Goal: Transaction & Acquisition: Purchase product/service

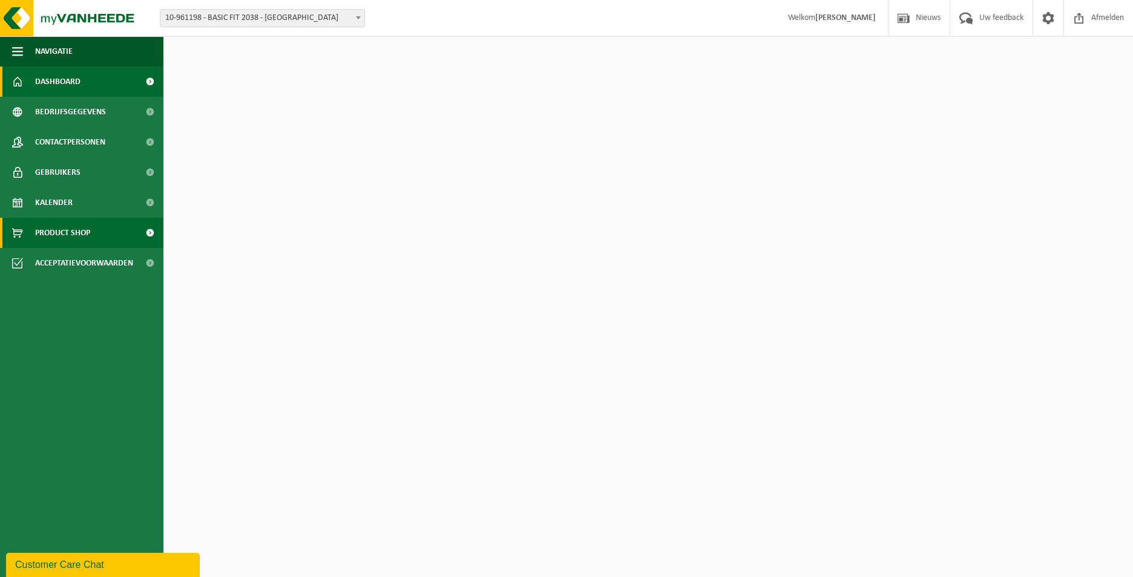
click at [76, 227] on span "Product Shop" at bounding box center [62, 233] width 55 height 30
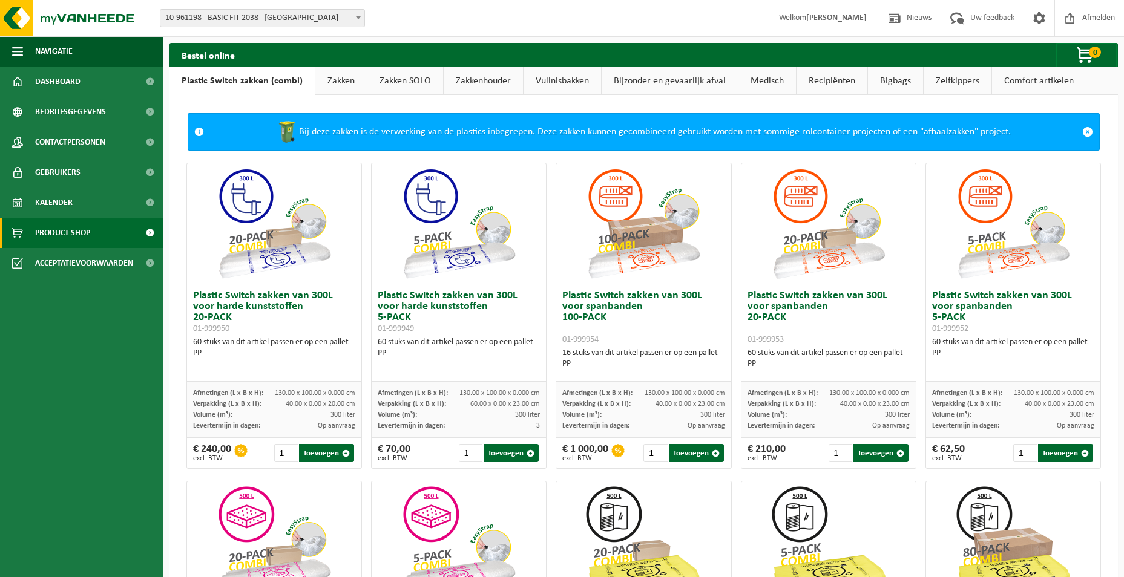
click at [350, 71] on link "Zakken" at bounding box center [340, 81] width 51 height 28
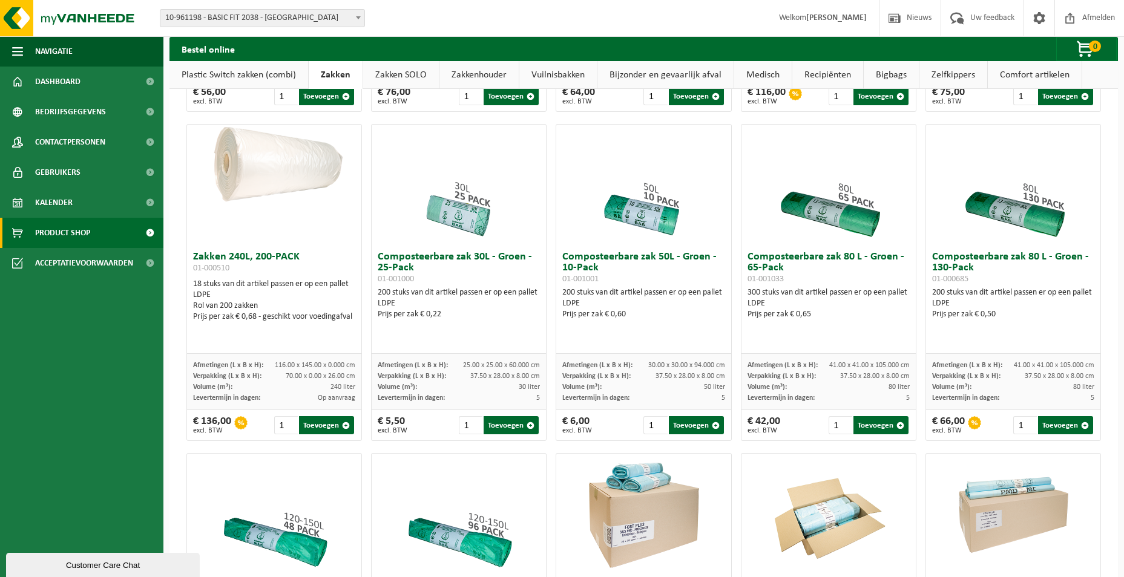
scroll to position [726, 0]
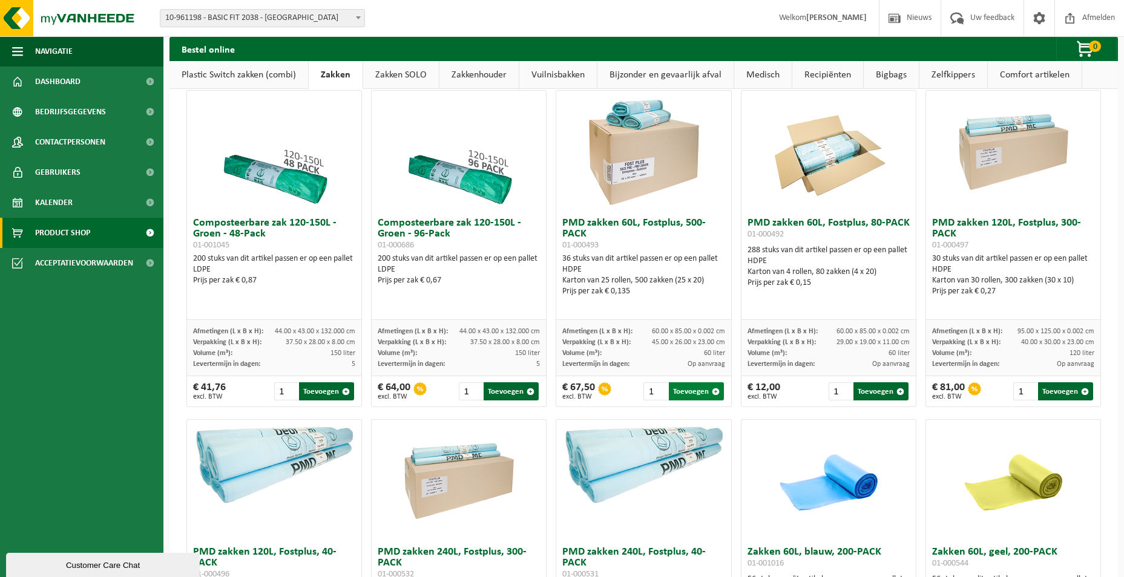
click at [689, 391] on button "Toevoegen" at bounding box center [696, 392] width 55 height 18
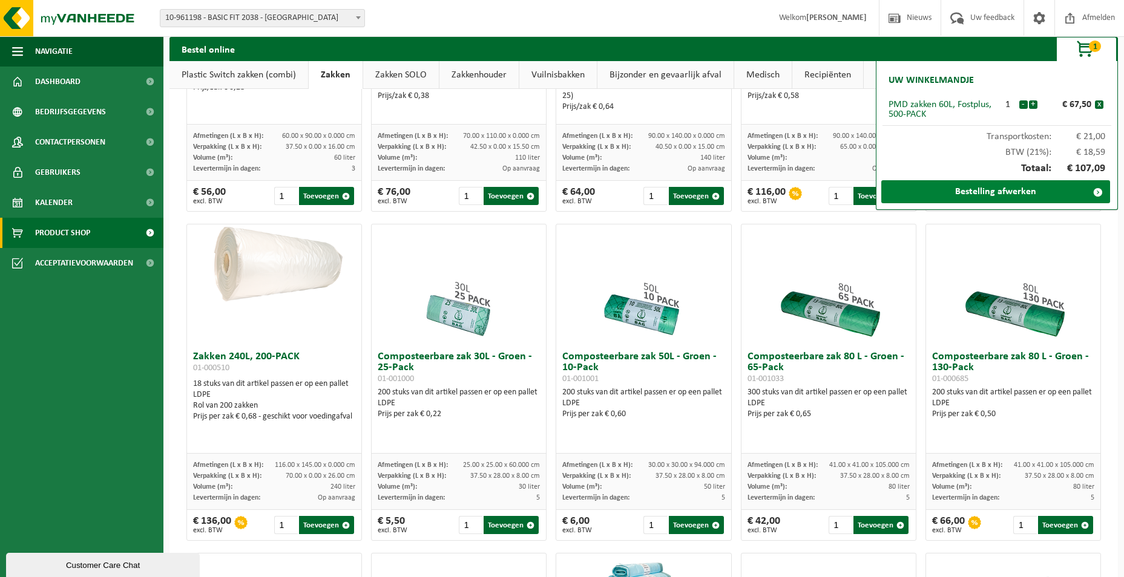
scroll to position [242, 0]
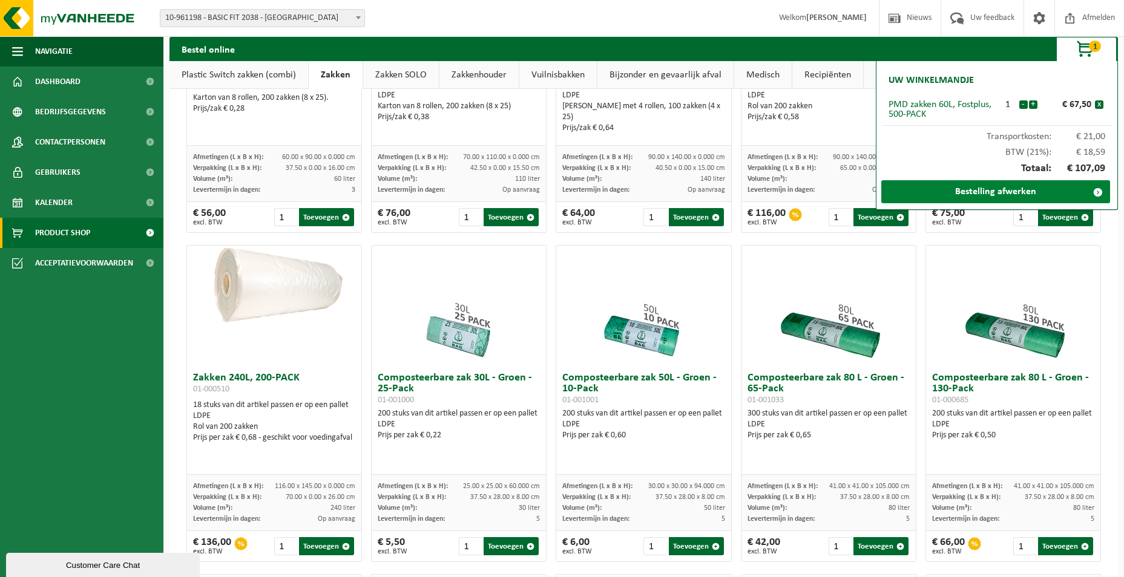
click at [994, 199] on link "Bestelling afwerken" at bounding box center [995, 191] width 229 height 23
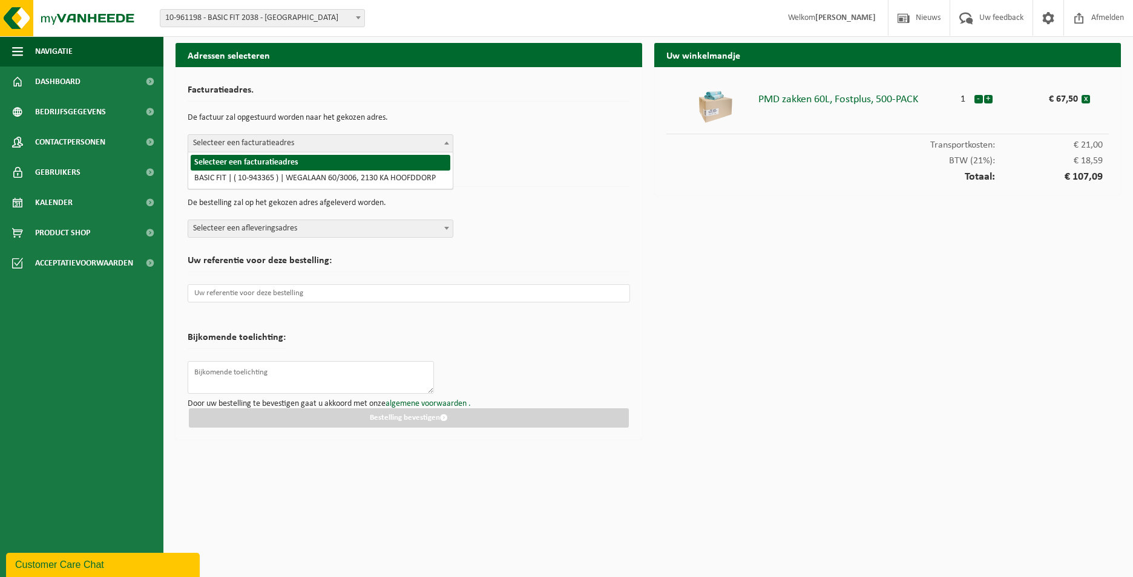
drag, startPoint x: 435, startPoint y: 143, endPoint x: 355, endPoint y: 156, distance: 81.6
click at [429, 142] on span "Selecteer een facturatieadres" at bounding box center [320, 143] width 265 height 17
select select "140248"
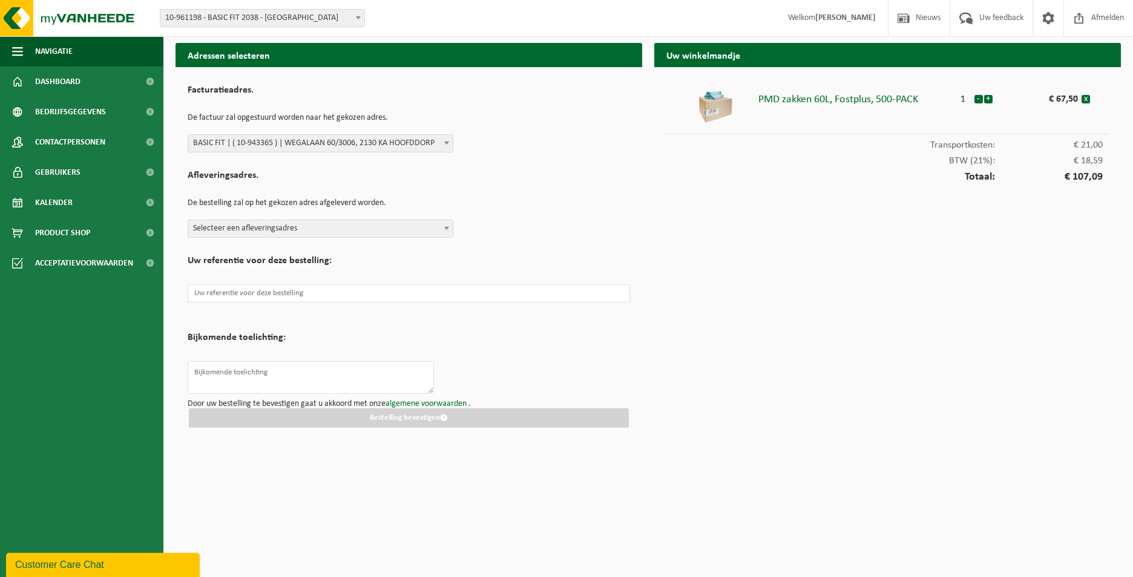
click at [396, 242] on form "Facturatieadres. De factuur zal opgestuurd worden naar het gekozen adres. Selec…" at bounding box center [409, 253] width 442 height 349
click at [380, 231] on span "Selecteer een afleveringsadres" at bounding box center [320, 228] width 265 height 17
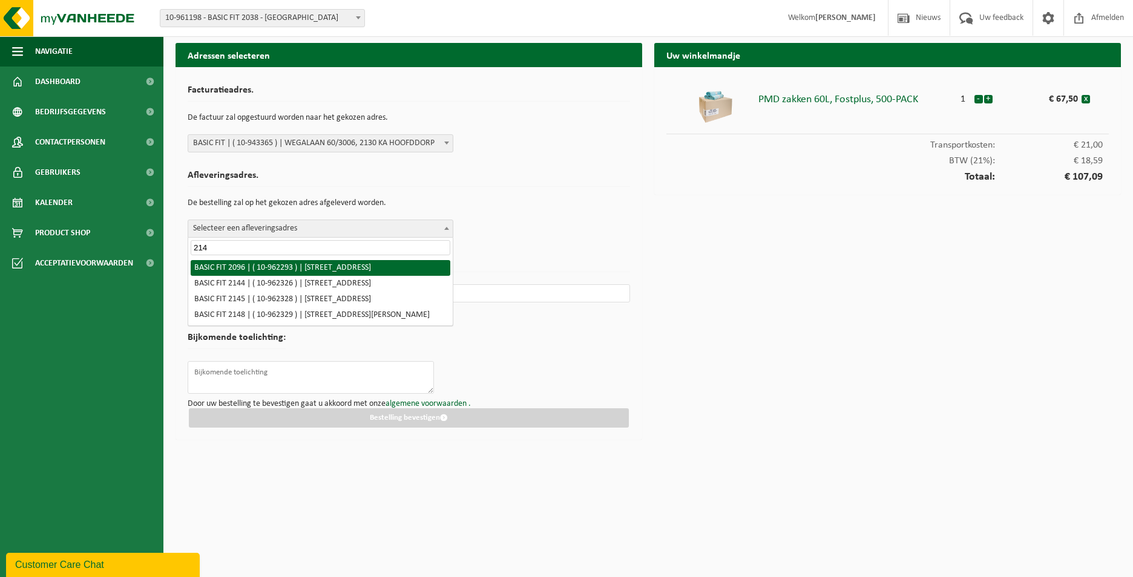
type input "2146"
